Goal: Transaction & Acquisition: Obtain resource

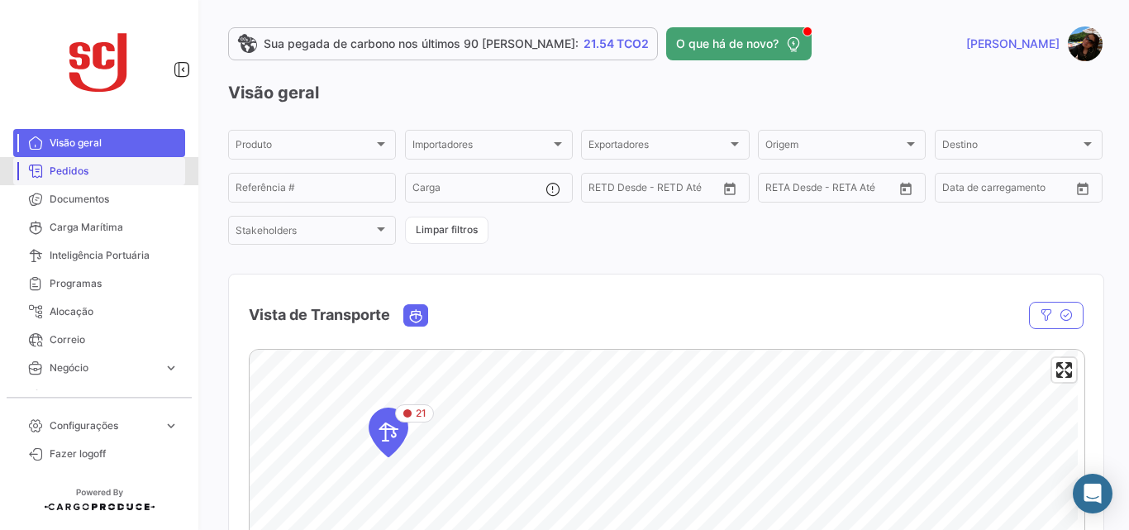
click at [101, 175] on span "Pedidos" at bounding box center [114, 171] width 129 height 15
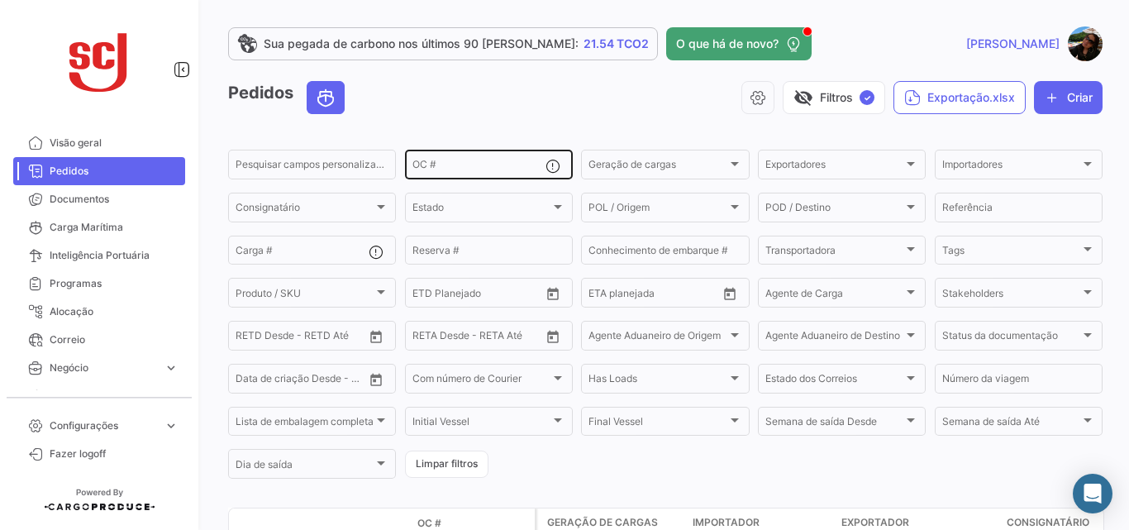
click at [454, 164] on input "OC #" at bounding box center [478, 167] width 133 height 12
paste input "4502851720"
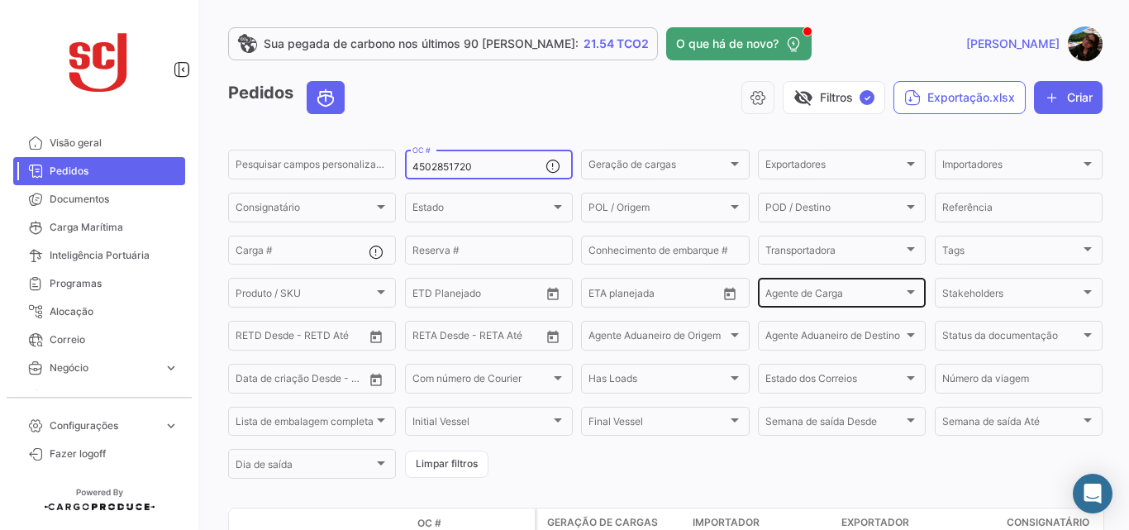
type input "4502851720"
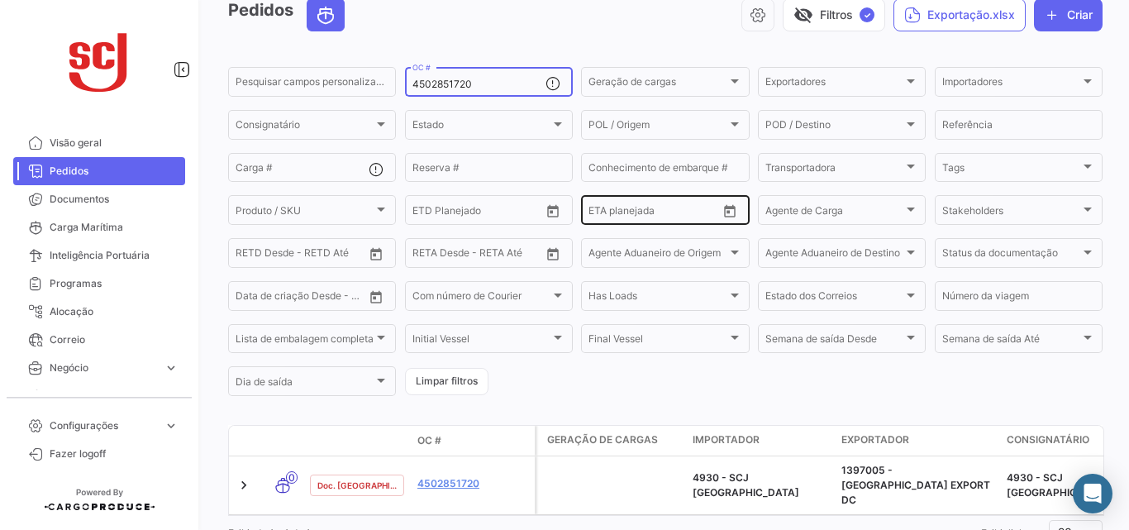
scroll to position [139, 0]
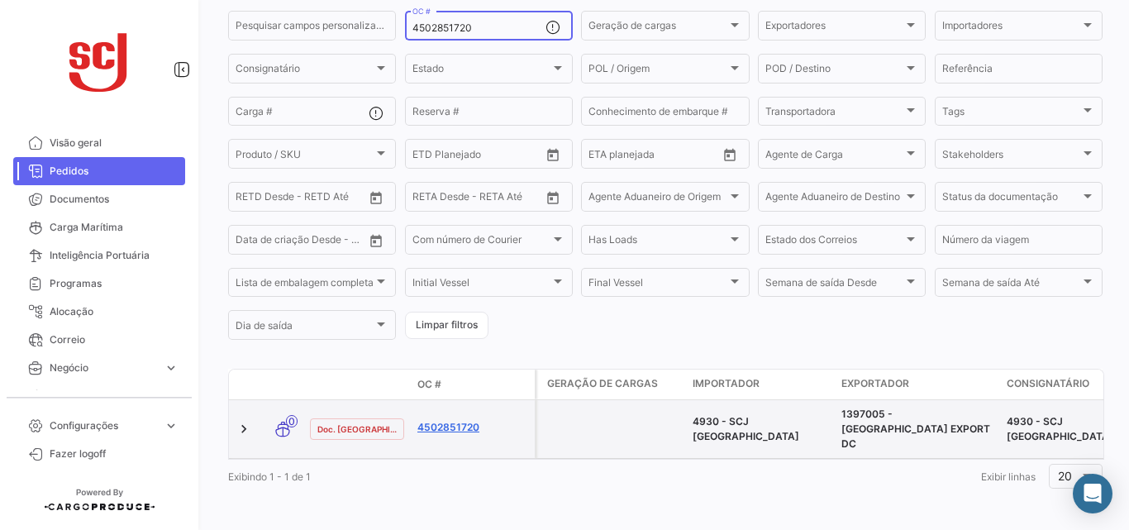
click at [464, 420] on link "4502851720" at bounding box center [472, 427] width 111 height 15
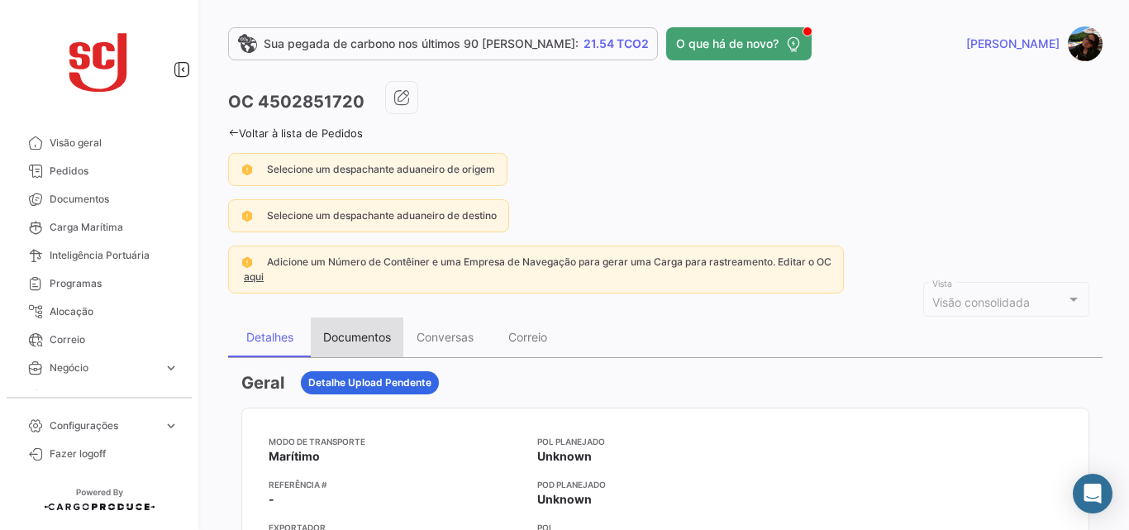
click at [331, 341] on div "Documentos" at bounding box center [357, 337] width 68 height 14
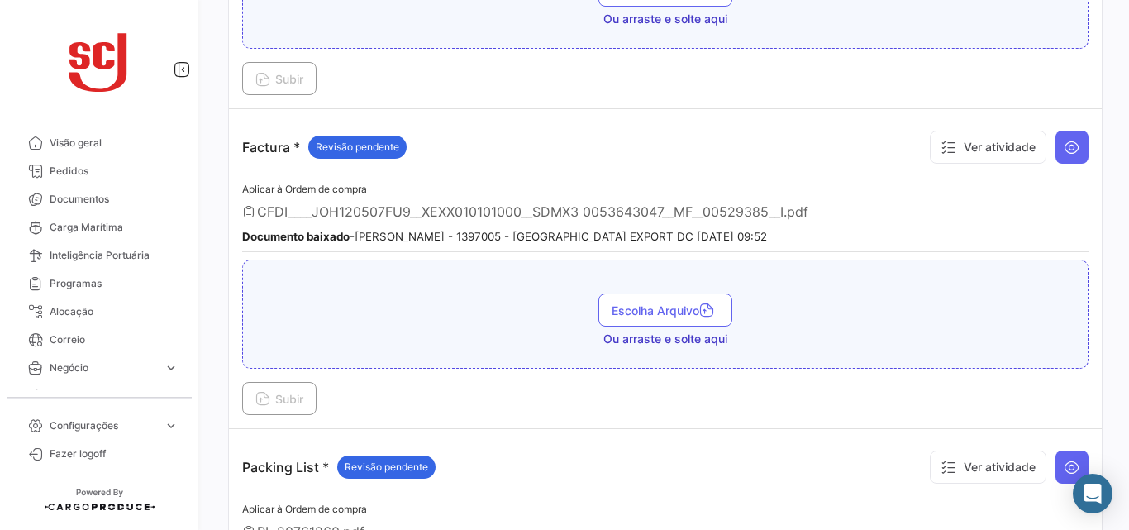
scroll to position [1487, 0]
click at [1064, 144] on icon at bounding box center [1072, 146] width 17 height 17
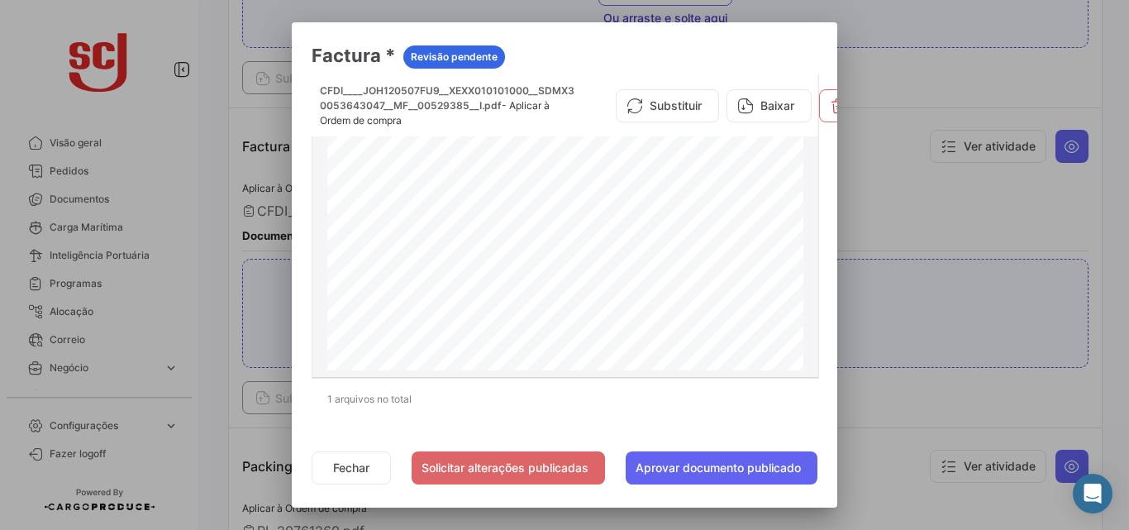
scroll to position [83, 0]
click at [791, 103] on button "Baixar" at bounding box center [768, 105] width 85 height 33
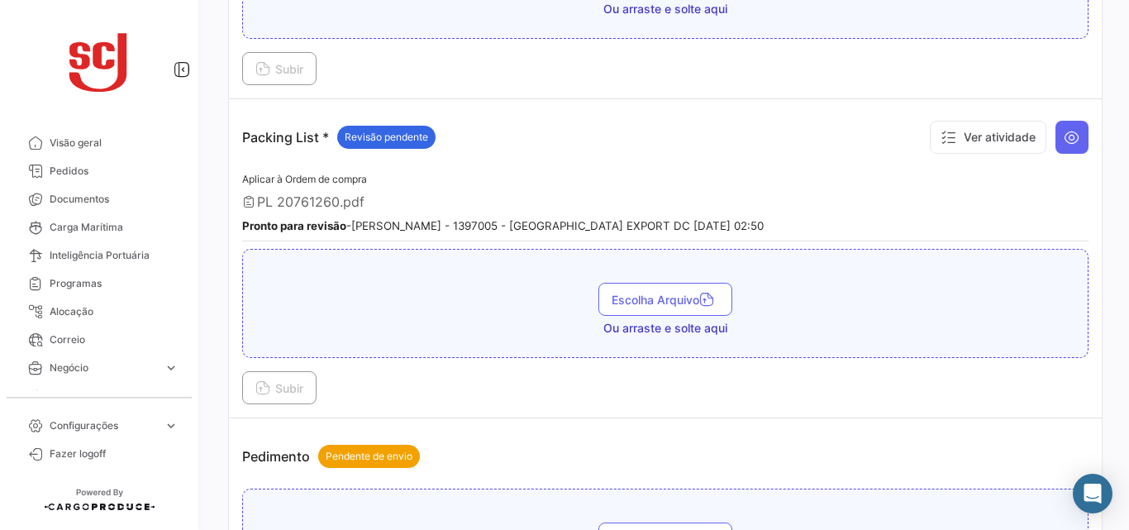
scroll to position [1818, 0]
click at [1071, 133] on icon at bounding box center [1072, 135] width 17 height 17
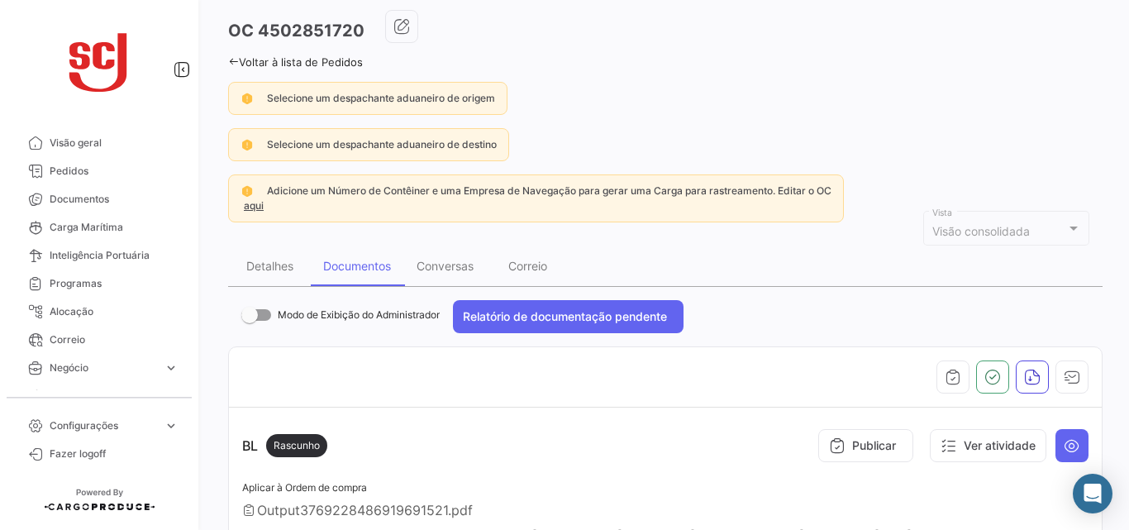
scroll to position [0, 0]
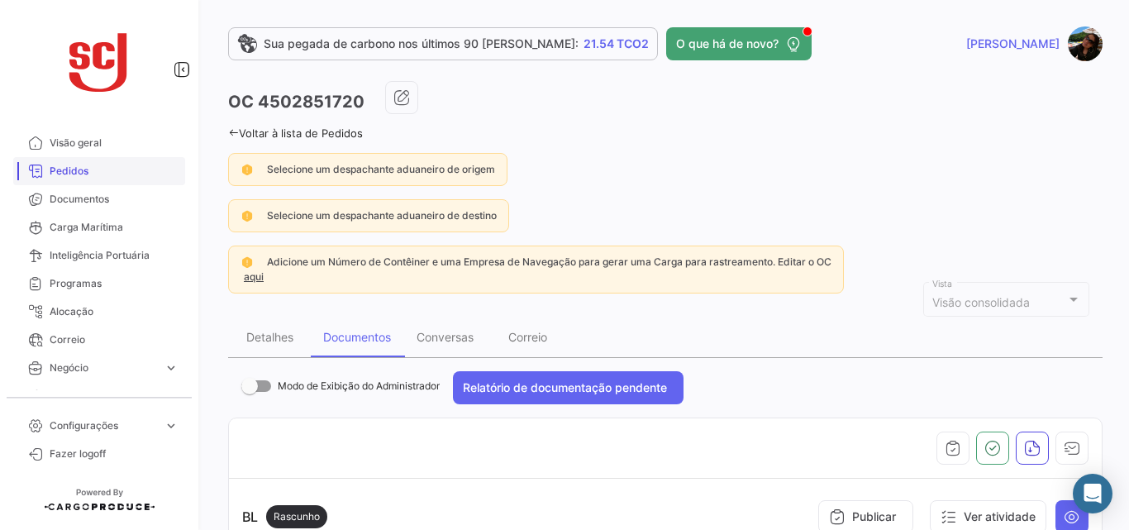
click at [86, 177] on span "Pedidos" at bounding box center [114, 171] width 129 height 15
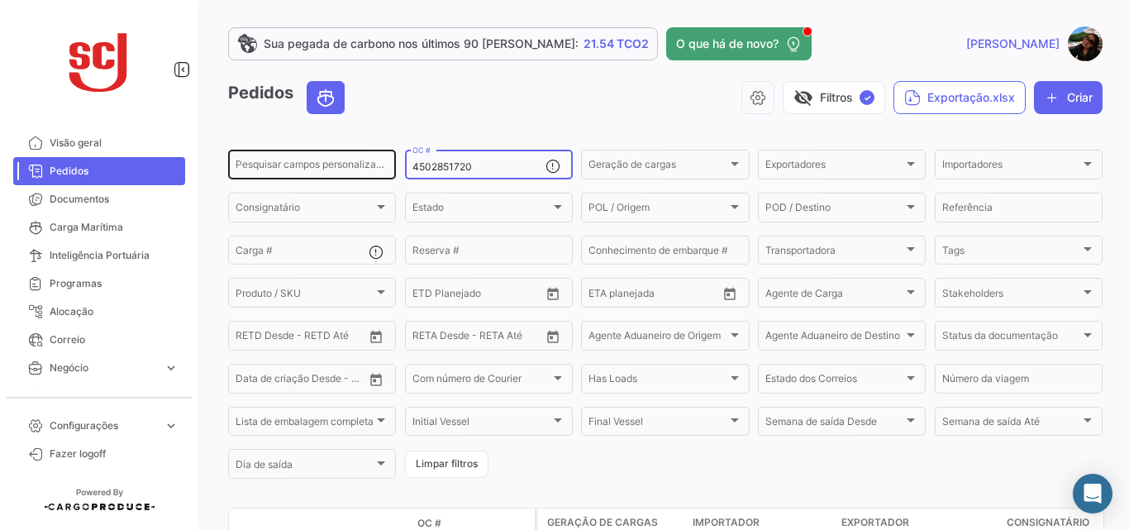
drag, startPoint x: 478, startPoint y: 167, endPoint x: 352, endPoint y: 152, distance: 126.5
click at [0, 0] on div "Pesquisar [PERSON_NAME] personalizados... 4502851720 OC # Geração [PERSON_NAME]…" at bounding box center [0, 0] width 0 height 0
paste input "1"
type input "4502851721"
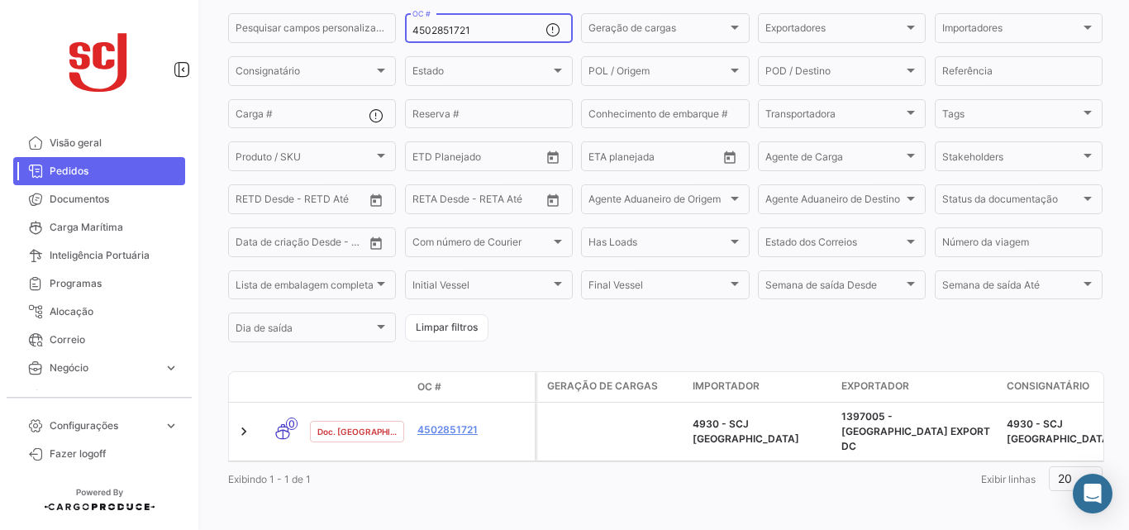
scroll to position [139, 0]
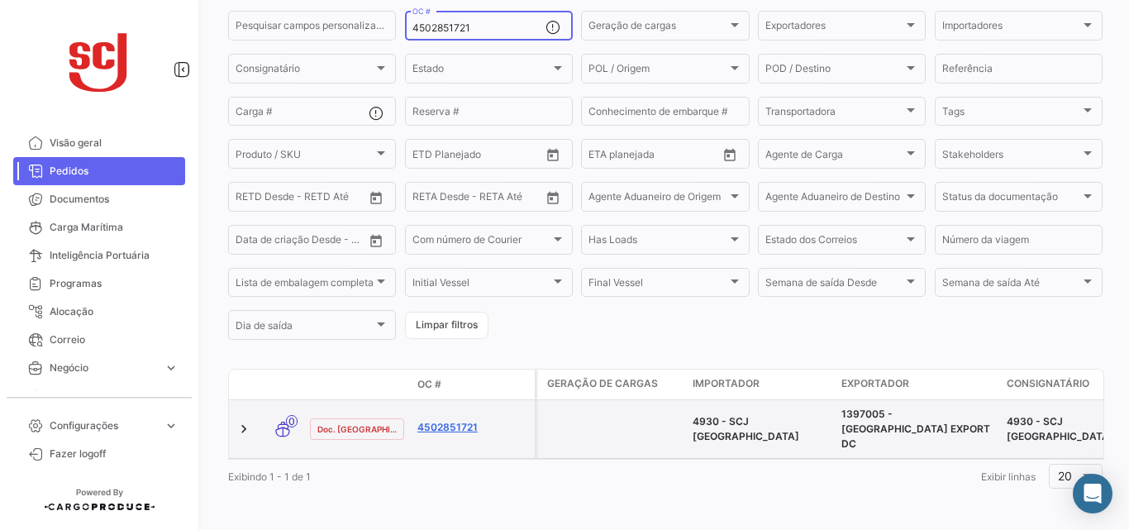
click at [439, 420] on link "4502851721" at bounding box center [472, 427] width 111 height 15
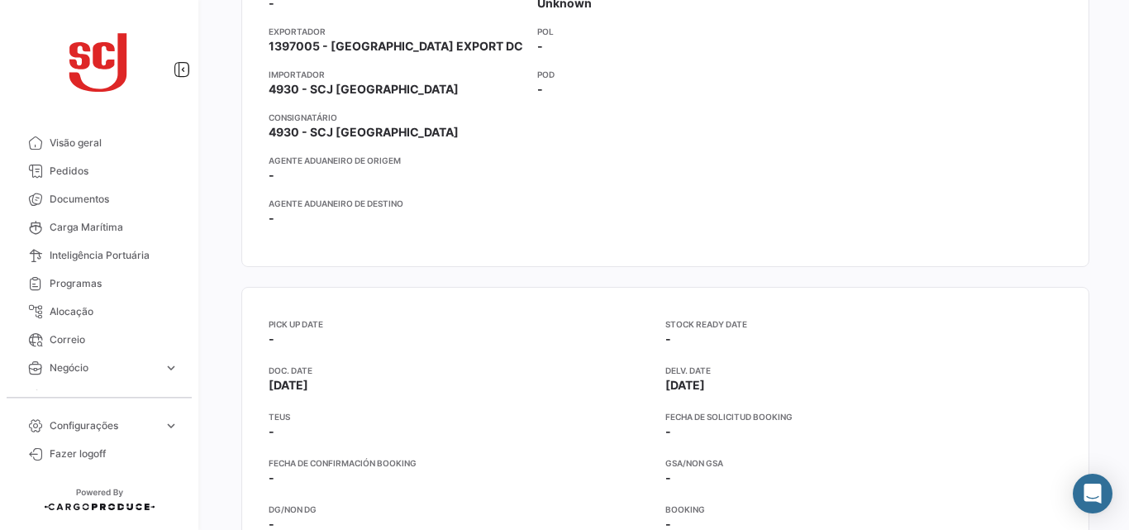
scroll to position [83, 0]
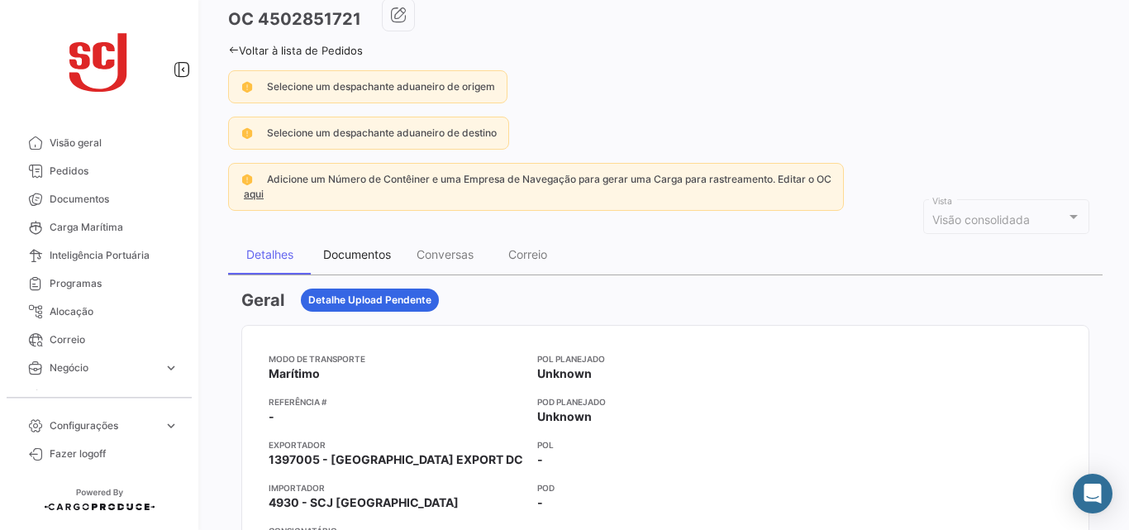
click at [358, 264] on div "Documentos" at bounding box center [357, 255] width 93 height 40
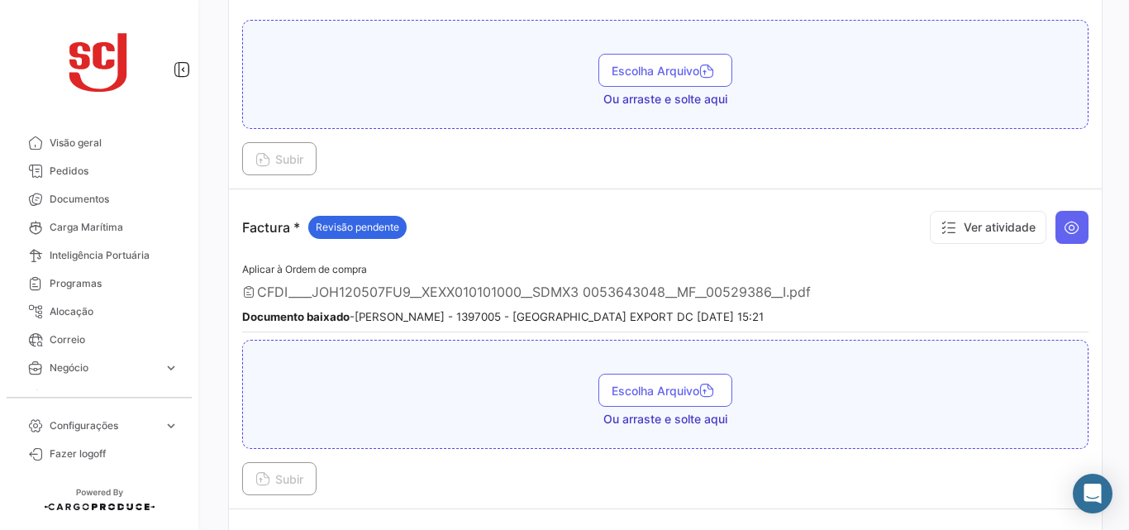
scroll to position [1487, 0]
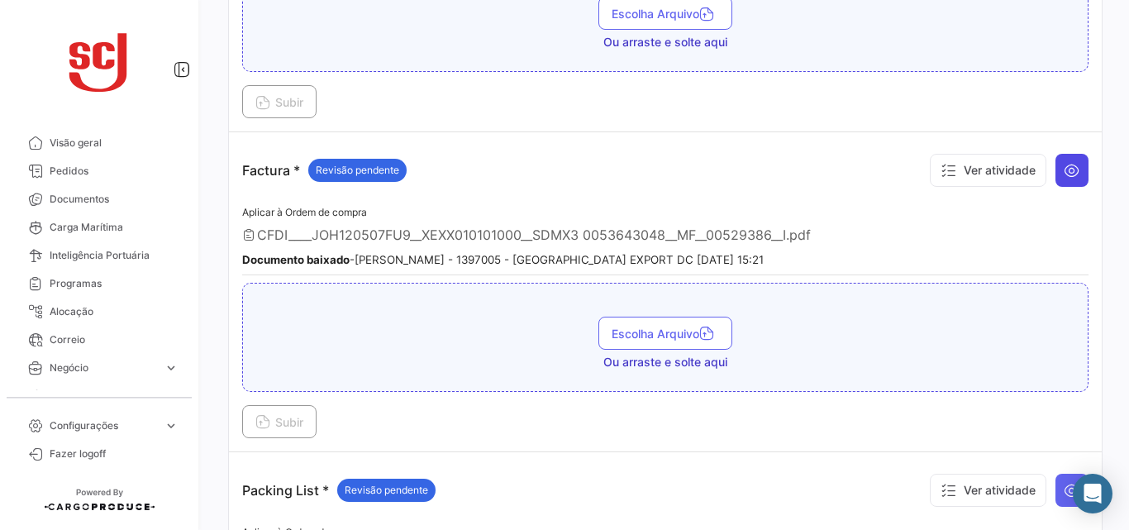
click at [1064, 177] on icon at bounding box center [1072, 170] width 17 height 17
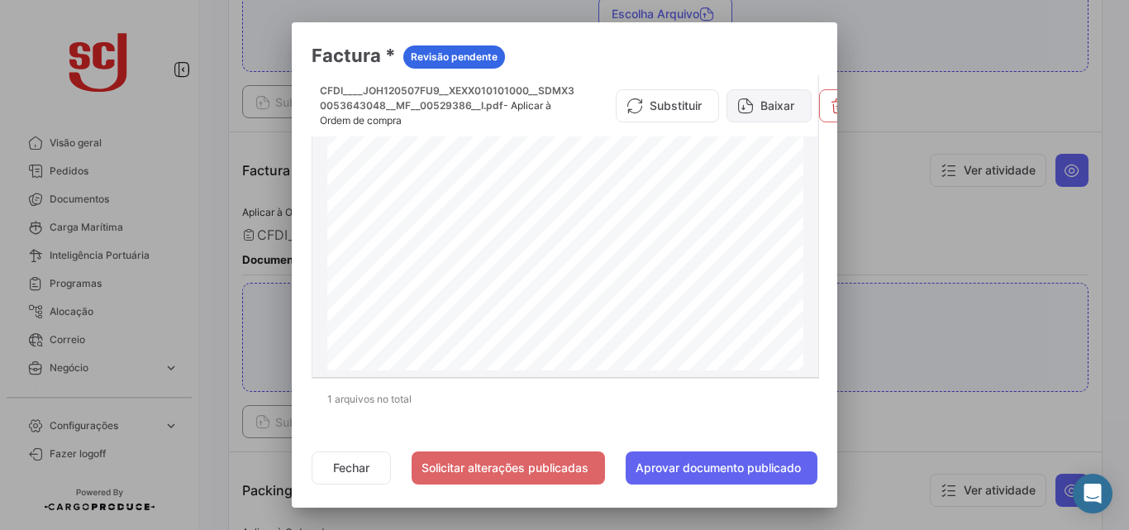
click at [768, 112] on button "Baixar" at bounding box center [768, 105] width 85 height 33
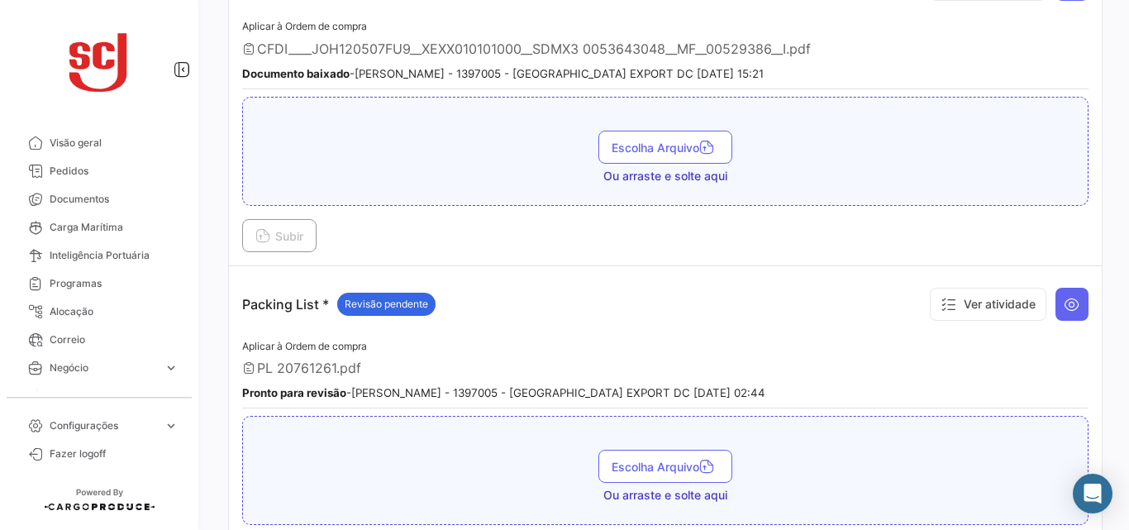
scroll to position [1735, 0]
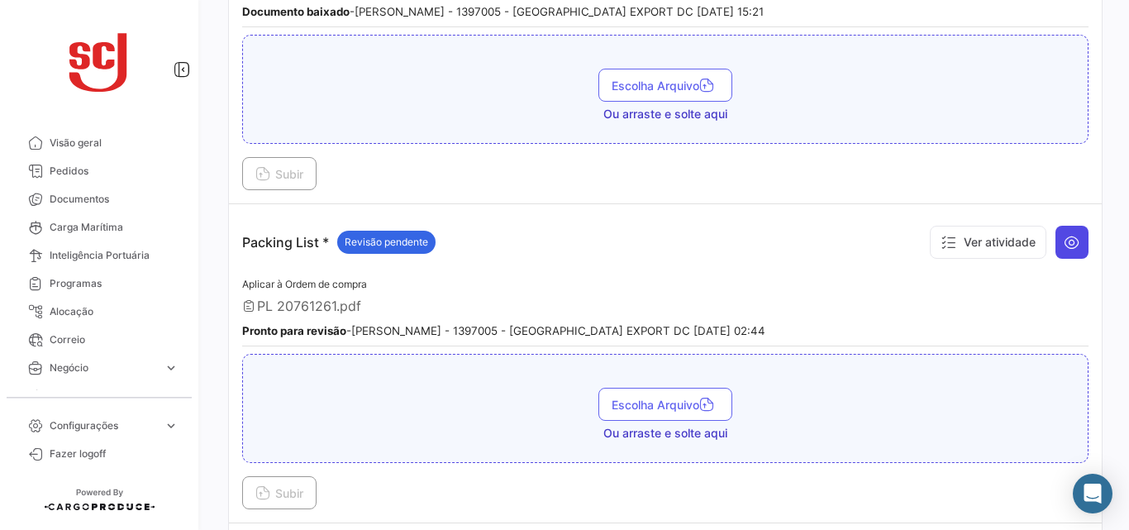
click at [1055, 241] on button at bounding box center [1071, 242] width 33 height 33
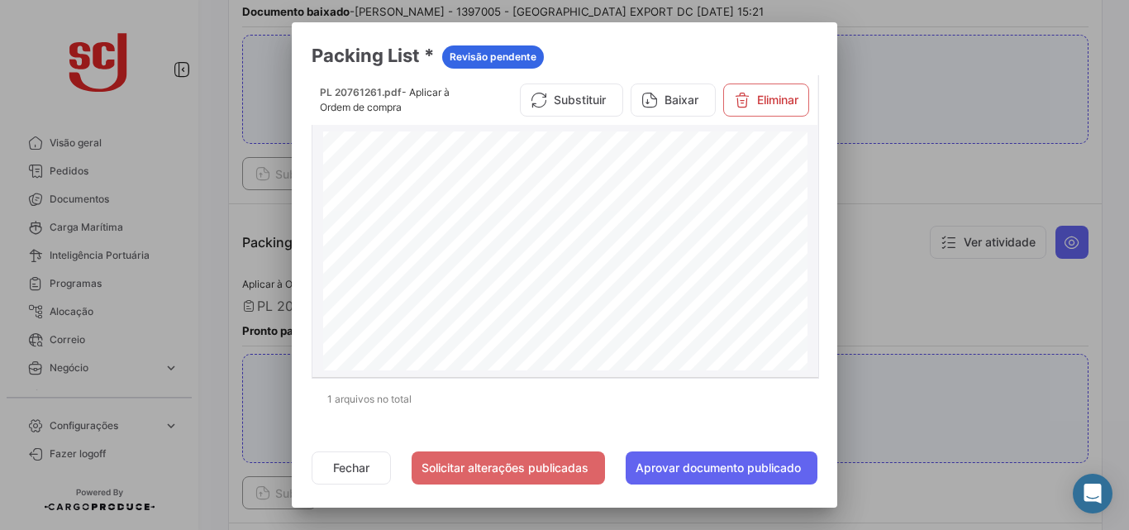
scroll to position [0, 0]
